Goal: Find specific page/section: Find specific page/section

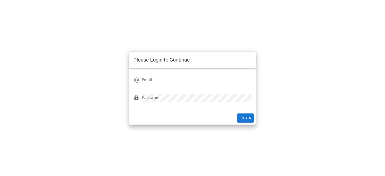
click at [178, 75] on div "alternate_email Email" at bounding box center [192, 81] width 118 height 17
click at [175, 79] on input "Email" at bounding box center [197, 80] width 110 height 8
type input "[EMAIL_ADDRESS][DOMAIN_NAME]"
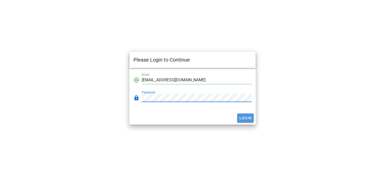
click at [239, 116] on span "Login" at bounding box center [245, 118] width 13 height 4
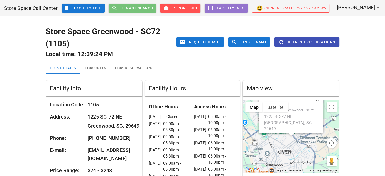
click at [126, 12] on button "search Tenant Search" at bounding box center [133, 8] width 48 height 9
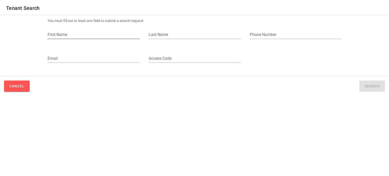
click at [92, 35] on input "First Name" at bounding box center [94, 35] width 92 height 8
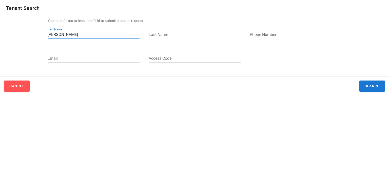
type input "[PERSON_NAME]"
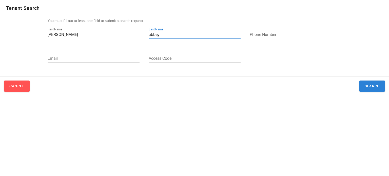
type input "abbey"
click at [361, 90] on button "Search" at bounding box center [372, 85] width 26 height 11
